Goal: Information Seeking & Learning: Find specific fact

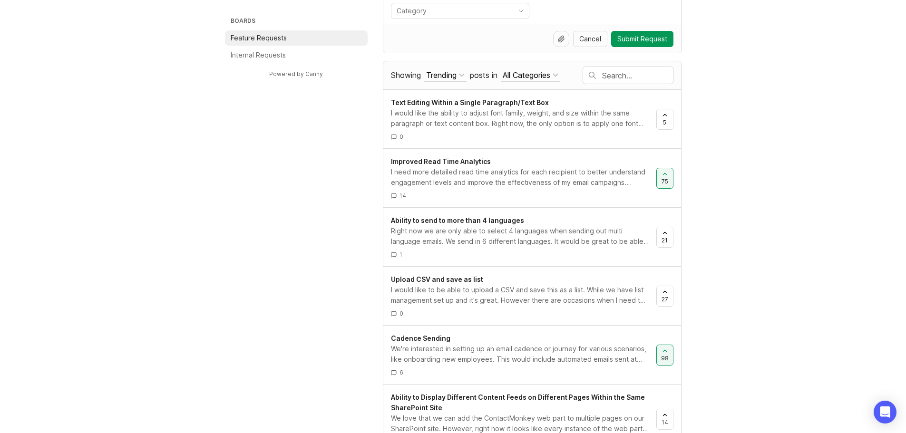
scroll to position [147, 0]
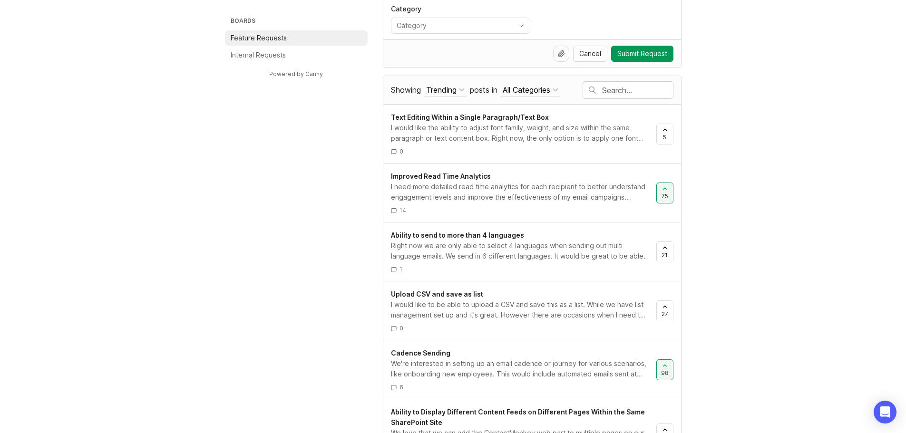
click at [668, 86] on input "text" at bounding box center [637, 90] width 71 height 10
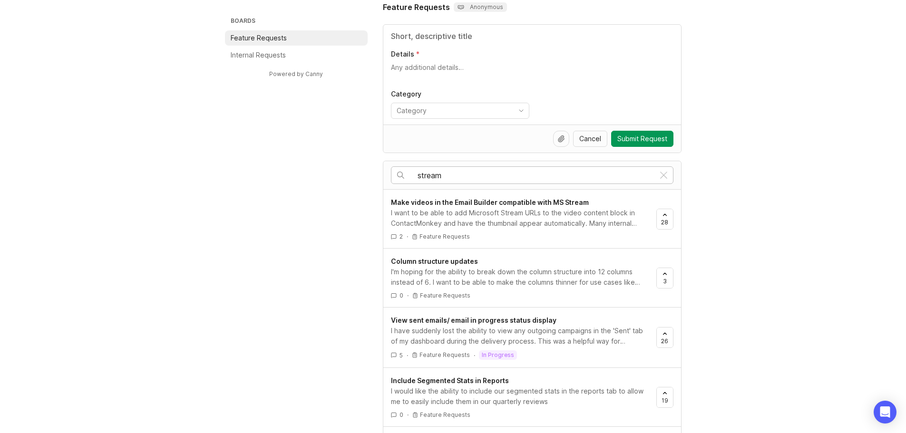
scroll to position [72, 0]
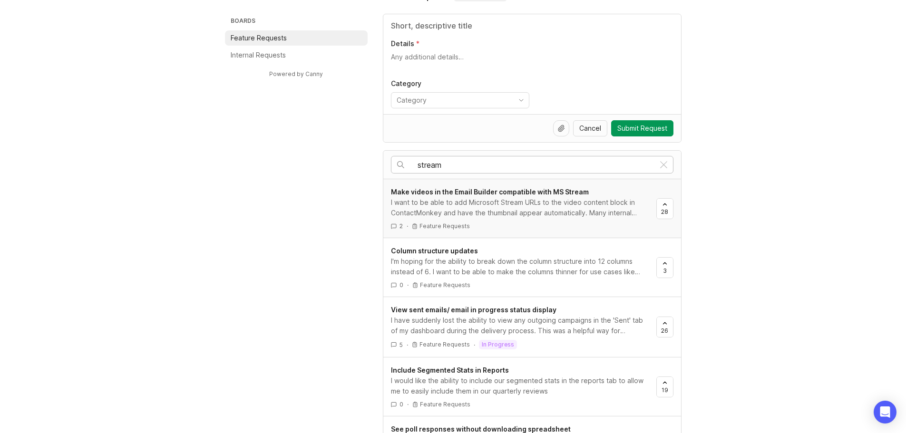
type input "stream"
click at [397, 225] on div "2 · Feature Requests" at bounding box center [520, 226] width 258 height 8
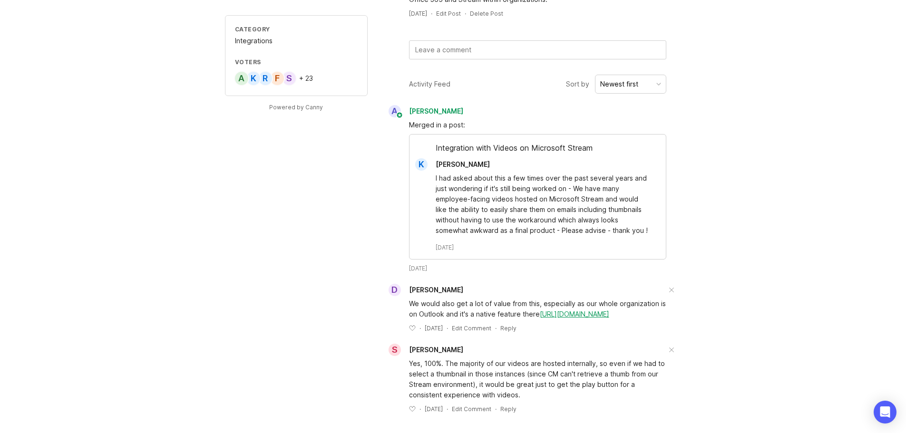
scroll to position [198, 0]
